Goal: Check status: Check status

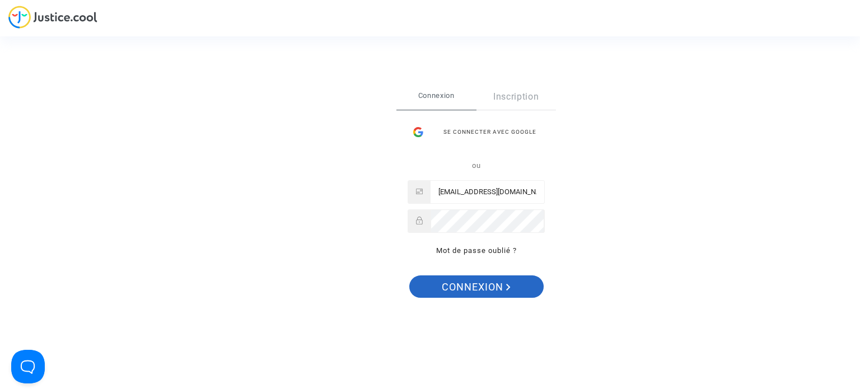
click at [465, 287] on span "Connexion" at bounding box center [476, 288] width 69 height 24
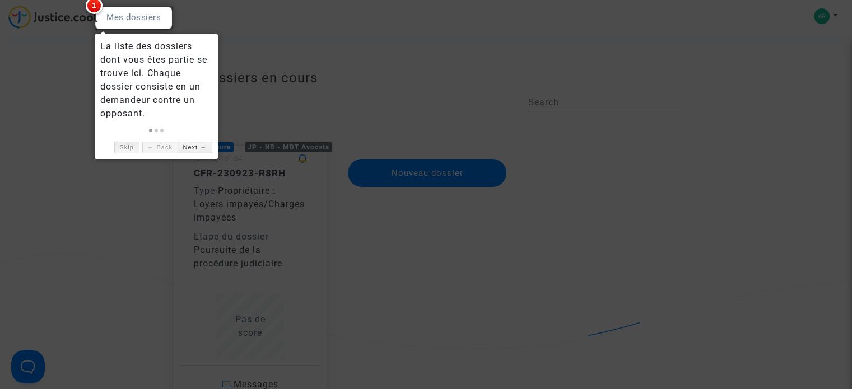
click at [127, 144] on link "Skip" at bounding box center [126, 148] width 25 height 12
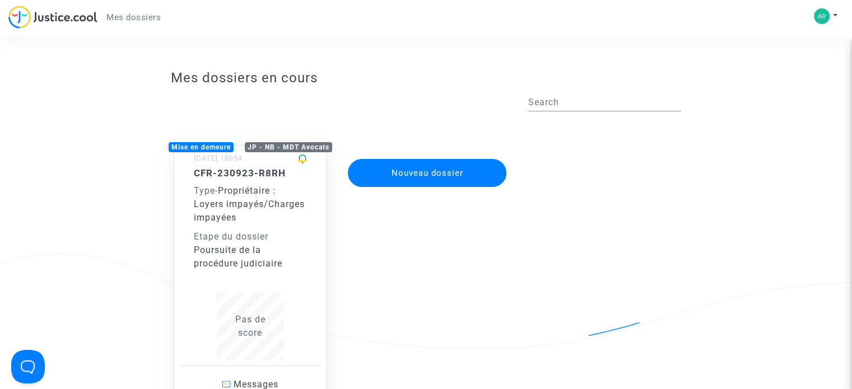
click at [235, 186] on span "Propriétaire : Loyers impayés/Charges impayées" at bounding box center [249, 204] width 111 height 38
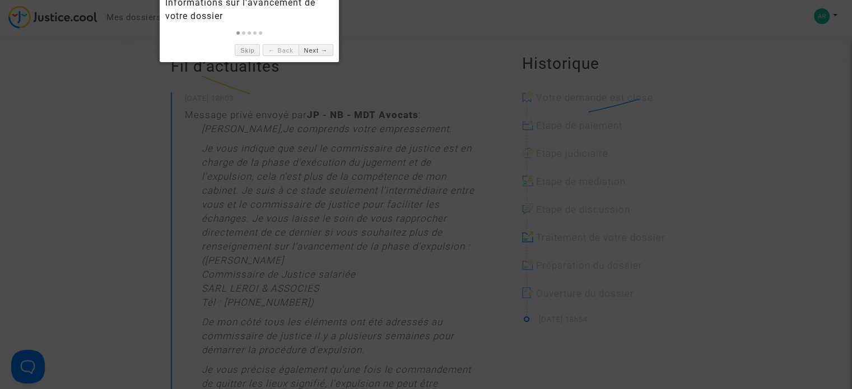
scroll to position [112, 0]
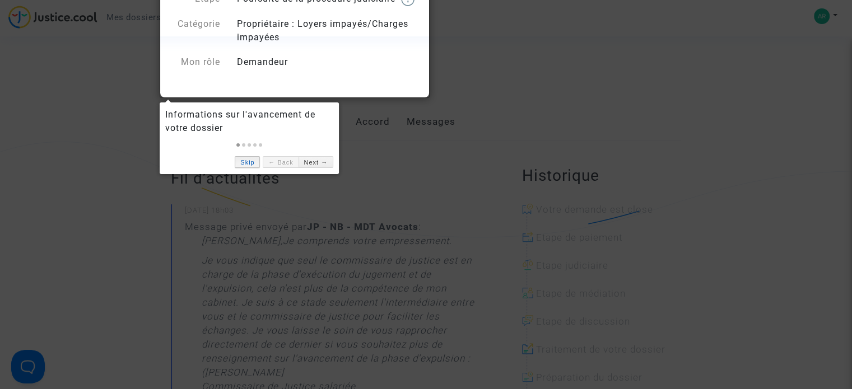
click at [240, 159] on link "Skip" at bounding box center [247, 162] width 25 height 12
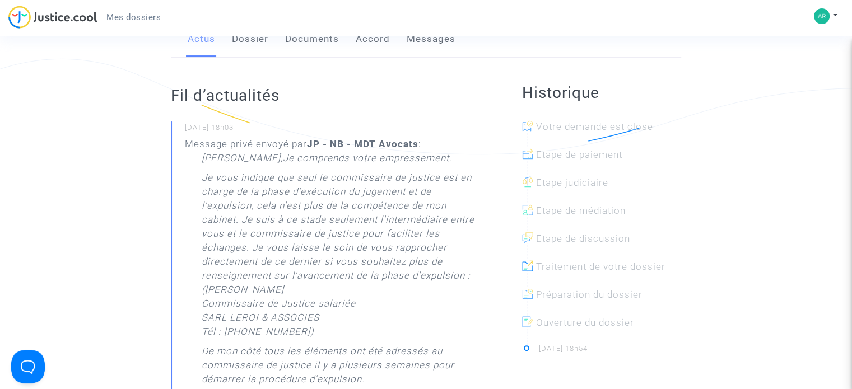
scroll to position [0, 0]
